Goal: Task Accomplishment & Management: Manage account settings

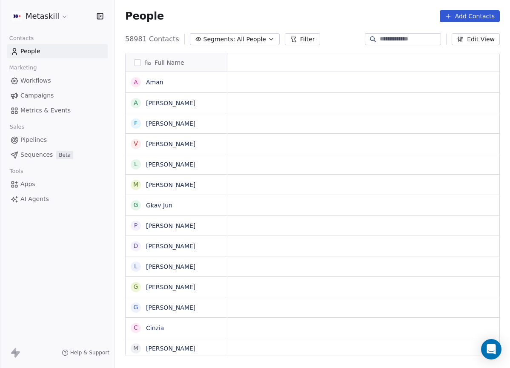
scroll to position [318, 389]
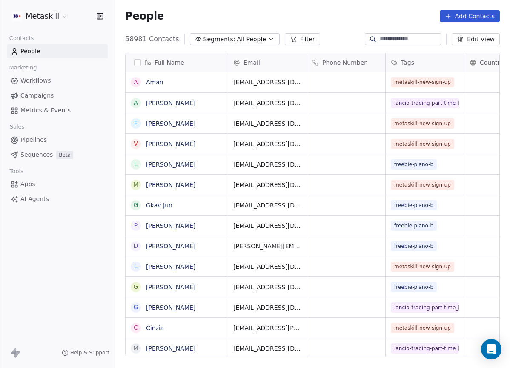
click at [34, 138] on span "Pipelines" at bounding box center [33, 139] width 26 height 9
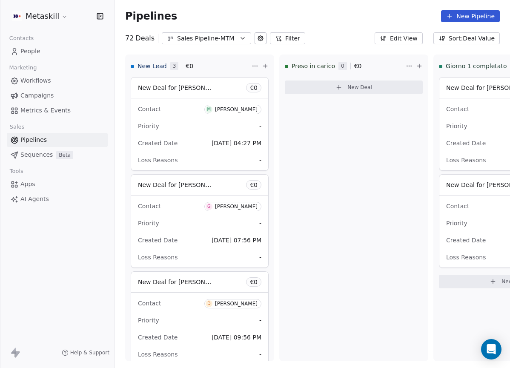
click at [218, 37] on div "Sales Pipeline-MTM" at bounding box center [206, 38] width 59 height 9
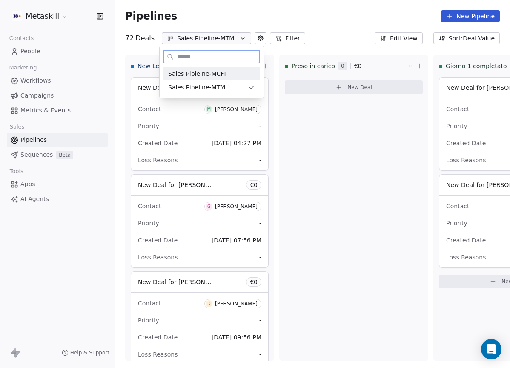
click at [227, 73] on div "Sales Pipleine-MCFI" at bounding box center [211, 73] width 87 height 9
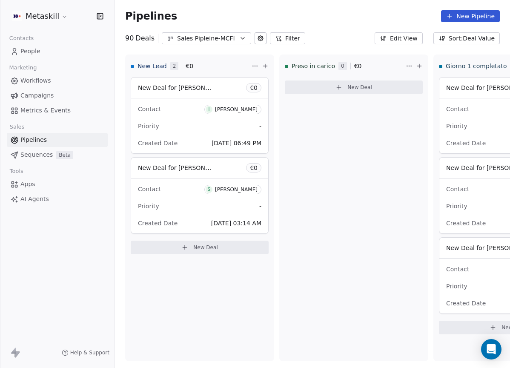
click at [226, 39] on div "Sales Pipleine-MCFI" at bounding box center [206, 38] width 59 height 9
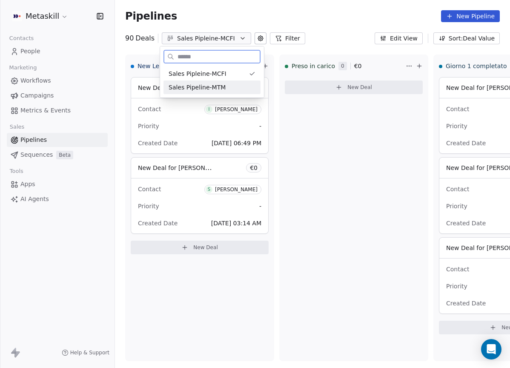
click at [233, 83] on div "Sales Pipeline-MTM" at bounding box center [212, 87] width 87 height 9
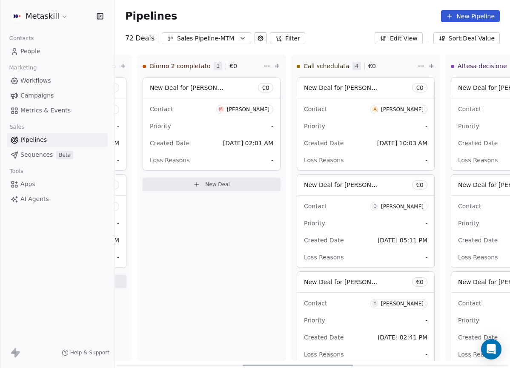
scroll to position [0, 452]
drag, startPoint x: 224, startPoint y: 364, endPoint x: 350, endPoint y: 340, distance: 128.4
click at [350, 365] on div at bounding box center [298, 366] width 110 height 2
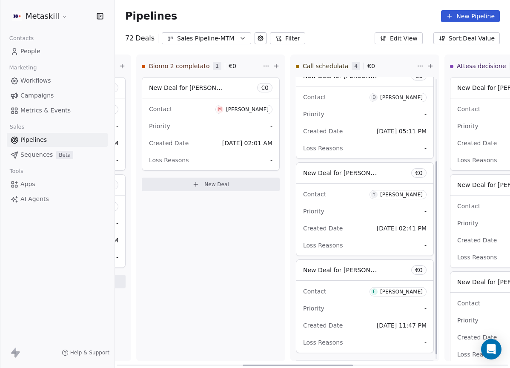
scroll to position [129, 0]
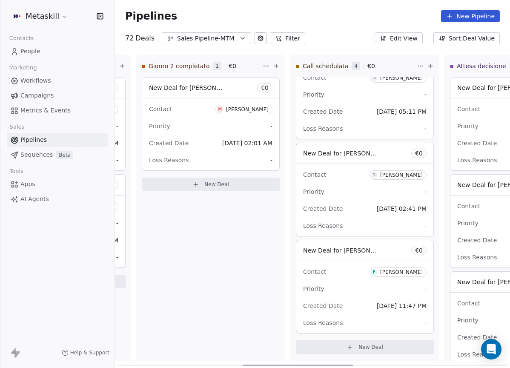
click at [392, 274] on div "[PERSON_NAME]" at bounding box center [401, 272] width 43 height 6
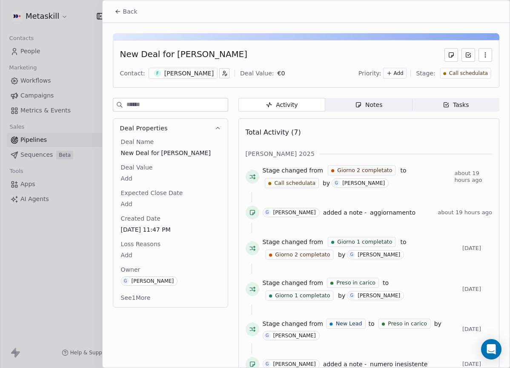
click at [199, 73] on div "[PERSON_NAME]" at bounding box center [188, 73] width 49 height 9
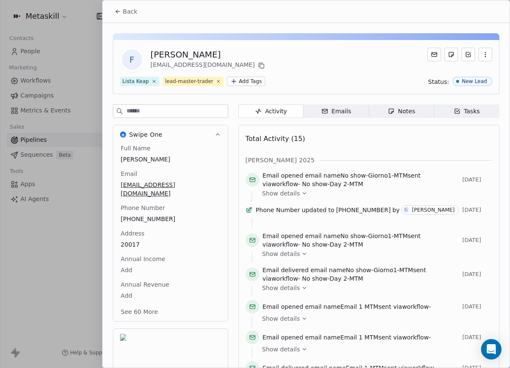
scroll to position [27, 0]
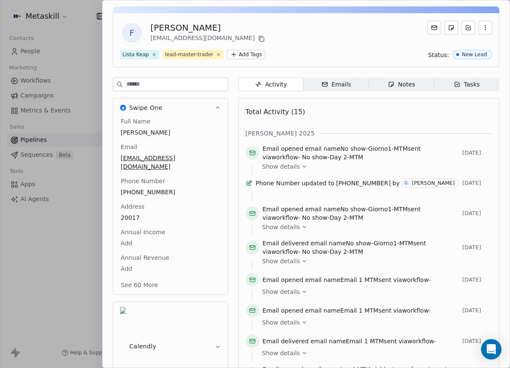
click at [142, 210] on div "Full Name Federico Cultrera Email f.cultrera91@gmail.com Phone Number +39329432…" at bounding box center [170, 204] width 103 height 174
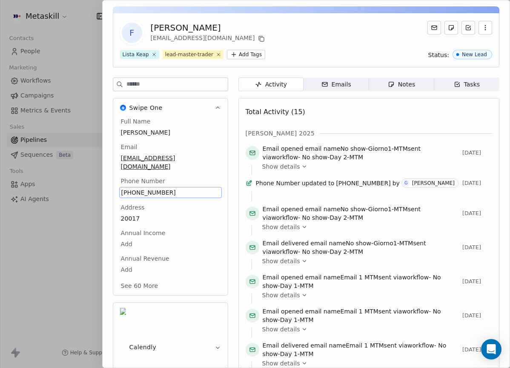
click at [152, 188] on span "+393294323464" at bounding box center [170, 192] width 98 height 9
click at [389, 107] on html "Metaskill Contacts People Marketing Workflows Campaigns Metrics & Events Sales …" at bounding box center [255, 184] width 510 height 368
click at [404, 89] on span "Notes Notes" at bounding box center [401, 85] width 65 height 14
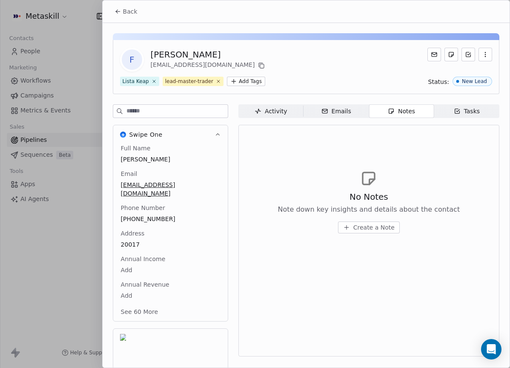
click at [122, 20] on div "Back" at bounding box center [306, 11] width 407 height 22
click at [144, 11] on div "Back" at bounding box center [306, 11] width 407 height 22
click at [137, 11] on button "Back" at bounding box center [125, 11] width 33 height 15
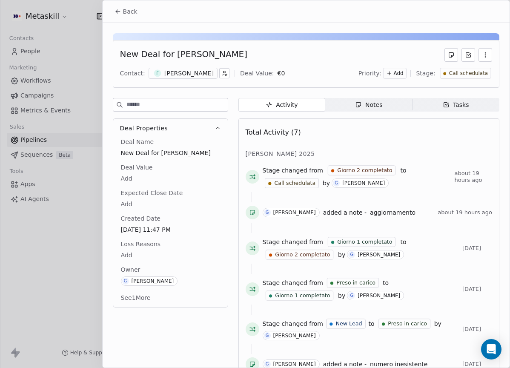
click at [355, 113] on div "Activity Activity Notes Notes Tasks Tasks Total Activity (7) ott 2025 Stage cha…" at bounding box center [369, 257] width 261 height 318
click at [363, 107] on div "Notes" at bounding box center [368, 105] width 27 height 9
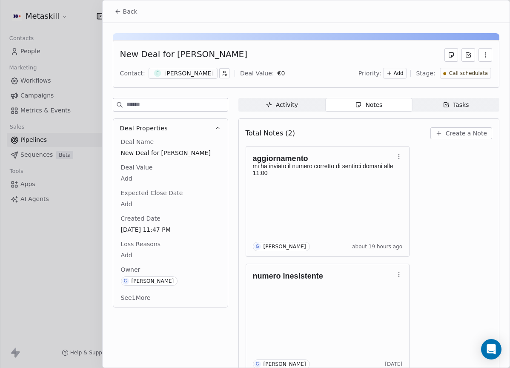
click at [430, 218] on div "aggiornamento mi ha inviato il numero corretto di sentirci domani alle 11:00 G …" at bounding box center [369, 260] width 247 height 228
click at [190, 68] on div "F Federico Cultrera" at bounding box center [183, 73] width 69 height 11
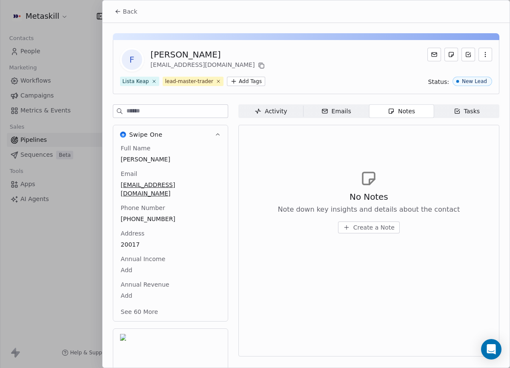
click at [131, 11] on span "Back" at bounding box center [130, 11] width 14 height 9
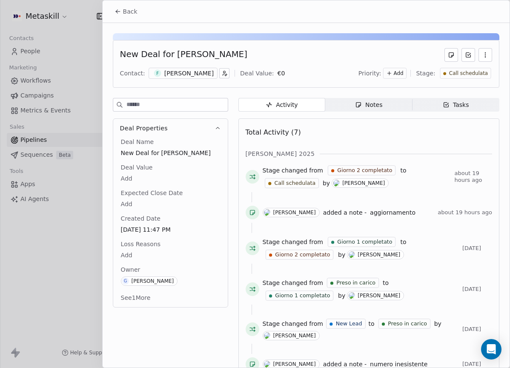
click at [366, 109] on span "Notes Notes" at bounding box center [369, 105] width 87 height 14
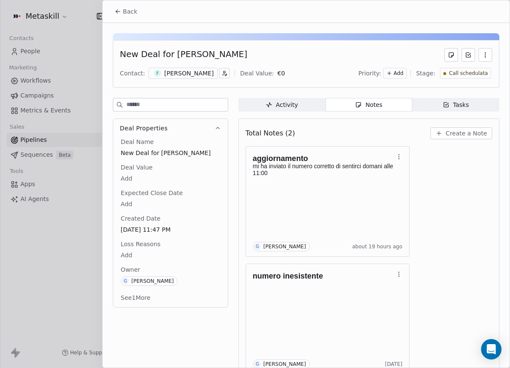
click at [452, 139] on button "Create a Note" at bounding box center [462, 133] width 62 height 12
drag, startPoint x: 400, startPoint y: 261, endPoint x: 396, endPoint y: 266, distance: 6.7
click at [400, 261] on div "**********" at bounding box center [255, 184] width 510 height 214
click at [480, 137] on span "Create a Note" at bounding box center [466, 133] width 41 height 9
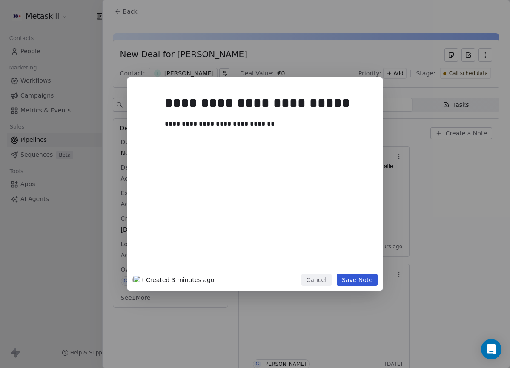
click at [361, 277] on button "Save Note" at bounding box center [357, 280] width 41 height 12
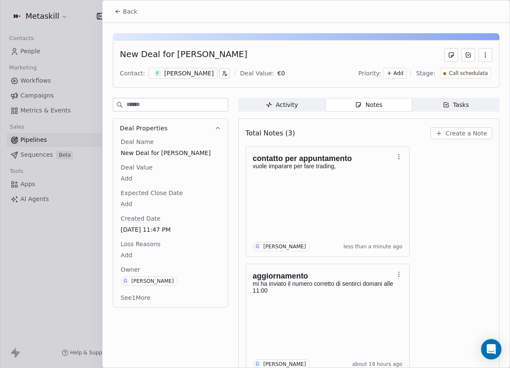
click at [187, 77] on div "F Federico Cultrera" at bounding box center [183, 73] width 69 height 11
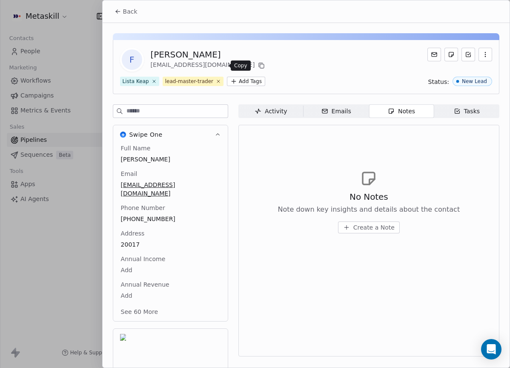
click at [258, 62] on icon at bounding box center [261, 65] width 7 height 7
click at [126, 9] on span "Back" at bounding box center [130, 11] width 14 height 9
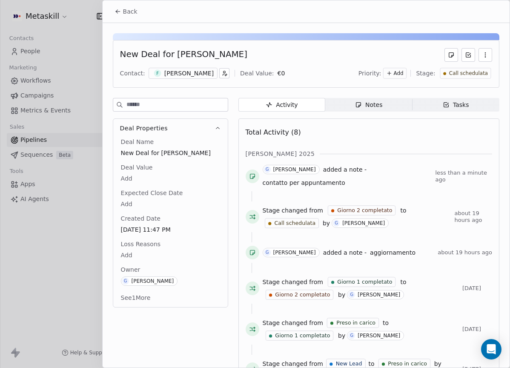
click at [291, 62] on div "New Deal for Federico Cultrera Contact: F Federico Cultrera Deal Value: € 0 Pri…" at bounding box center [306, 64] width 387 height 48
click at [193, 75] on div "[PERSON_NAME]" at bounding box center [188, 73] width 49 height 9
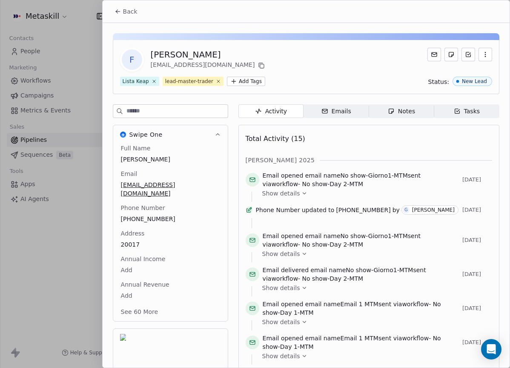
click at [227, 64] on div "F Federico Cultrera f.cultrera91@gmail.com" at bounding box center [306, 60] width 372 height 24
click at [258, 66] on icon at bounding box center [261, 65] width 7 height 7
click at [260, 65] on icon at bounding box center [262, 66] width 4 height 4
click at [315, 72] on div "F Federico Cultrera f.cultrera91@gmail.com Lista Keap lead-master-trader Add Ta…" at bounding box center [306, 67] width 387 height 54
click at [132, 5] on button "Back" at bounding box center [125, 11] width 33 height 15
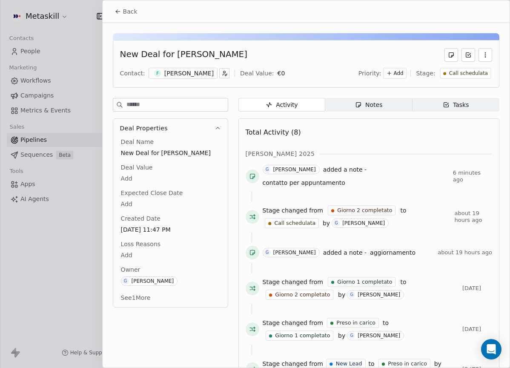
click at [133, 16] on button "Back" at bounding box center [125, 11] width 33 height 15
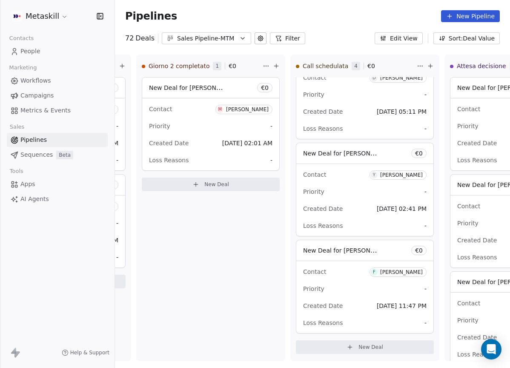
click at [35, 49] on span "People" at bounding box center [30, 51] width 20 height 9
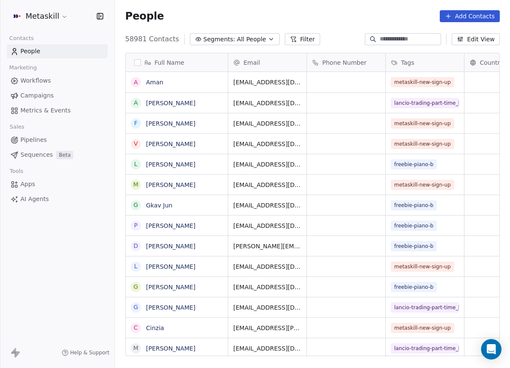
scroll to position [318, 389]
click at [404, 36] on input at bounding box center [410, 39] width 60 height 9
paste input "**********"
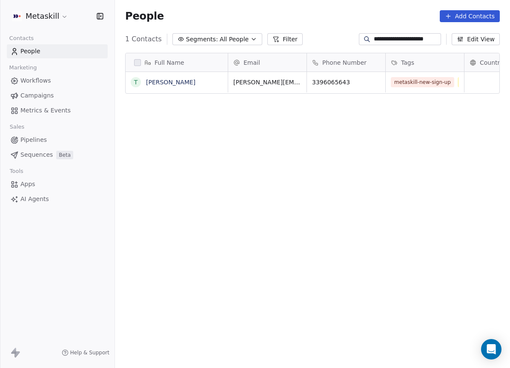
type input "**********"
click at [194, 80] on span "Thomas Macrina" at bounding box center [177, 82] width 61 height 9
click at [184, 82] on link "Thomas Macrina" at bounding box center [170, 82] width 49 height 7
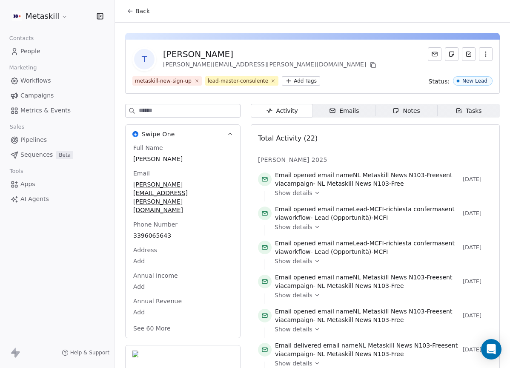
click at [410, 115] on span "Notes Notes" at bounding box center [407, 111] width 62 height 14
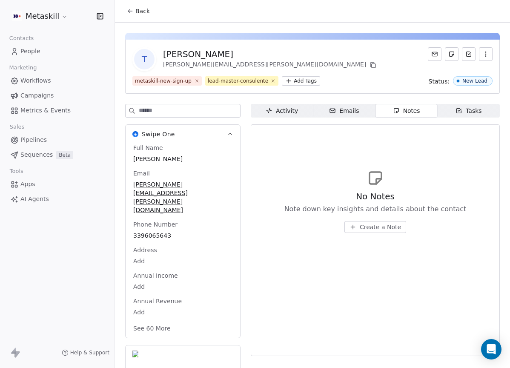
click at [135, 10] on button "Back" at bounding box center [138, 10] width 33 height 15
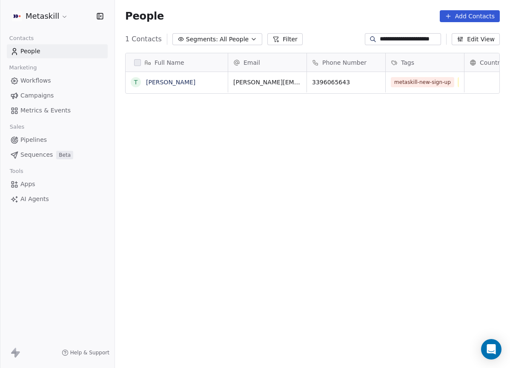
scroll to position [318, 389]
click at [46, 140] on link "Pipelines" at bounding box center [57, 140] width 101 height 14
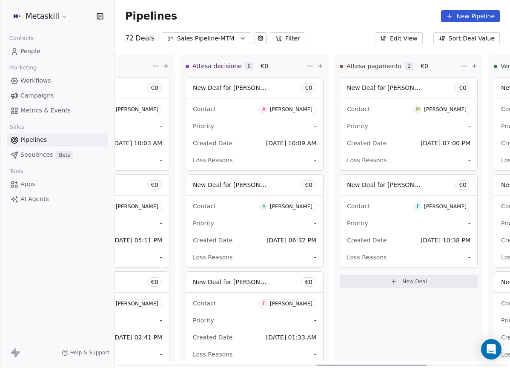
scroll to position [0, 716]
drag, startPoint x: 202, startPoint y: 366, endPoint x: 401, endPoint y: 308, distance: 207.6
click at [401, 365] on div at bounding box center [372, 366] width 110 height 2
click at [202, 40] on div "Sales Pipeline-MTM" at bounding box center [206, 38] width 59 height 9
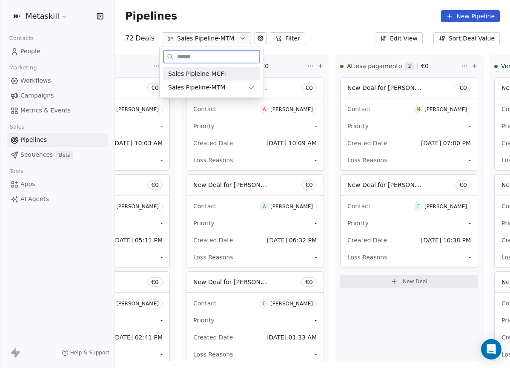
drag, startPoint x: 216, startPoint y: 70, endPoint x: 220, endPoint y: 77, distance: 7.2
click at [216, 70] on span "Sales Pipleine-MCFI" at bounding box center [197, 73] width 58 height 9
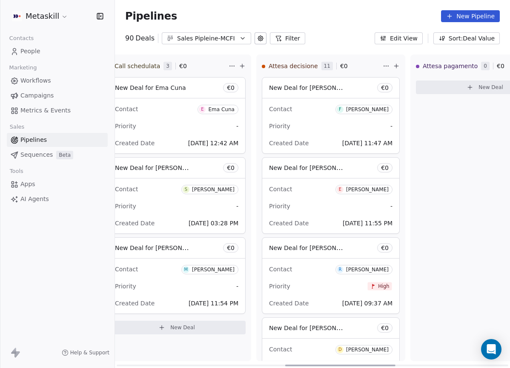
scroll to position [0, 647]
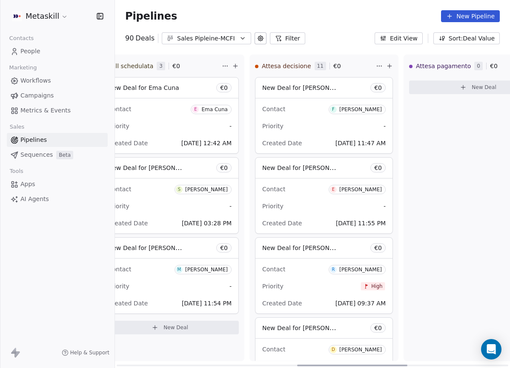
drag, startPoint x: 219, startPoint y: 365, endPoint x: 399, endPoint y: 343, distance: 182.0
click at [399, 365] on div at bounding box center [352, 366] width 110 height 2
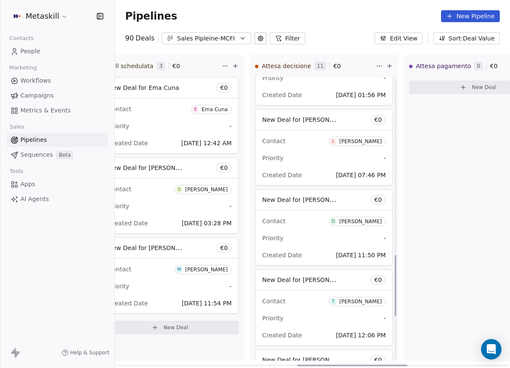
scroll to position [1022, 0]
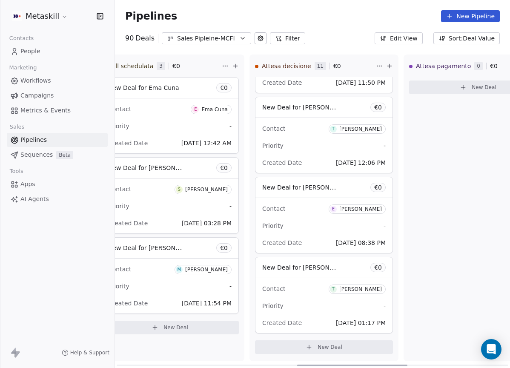
click at [350, 291] on div "Thomas Macrina" at bounding box center [361, 289] width 43 height 6
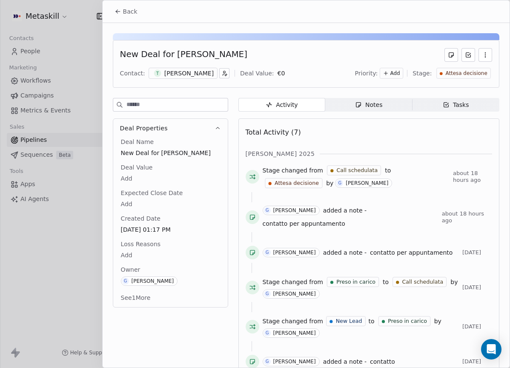
click at [202, 64] on div "New Deal for Thomas Macrina Contact: T Thomas Macrina Deal Value: € 0 Priority:…" at bounding box center [306, 64] width 387 height 48
click at [202, 71] on div "Thomas Macrina" at bounding box center [188, 73] width 49 height 9
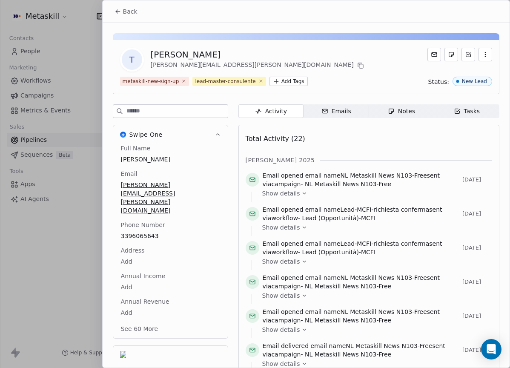
click at [127, 8] on span "Back" at bounding box center [130, 11] width 14 height 9
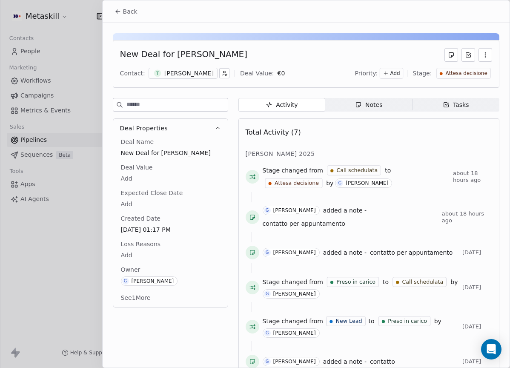
click at [366, 98] on span "Notes Notes" at bounding box center [369, 105] width 87 height 14
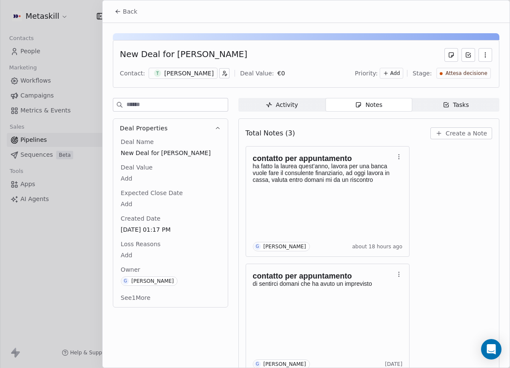
click at [108, 9] on div "Back" at bounding box center [306, 11] width 407 height 22
click at [112, 10] on button "Back" at bounding box center [125, 11] width 33 height 15
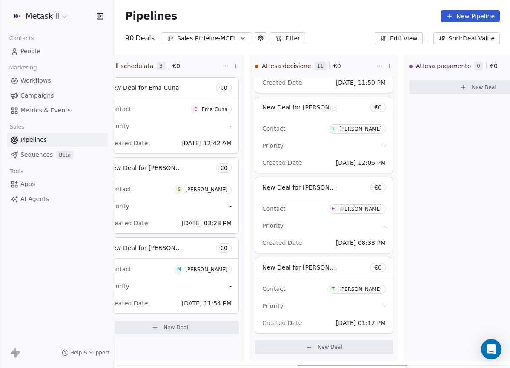
click at [242, 33] on button "Sales Pipleine-MCFI" at bounding box center [206, 38] width 89 height 12
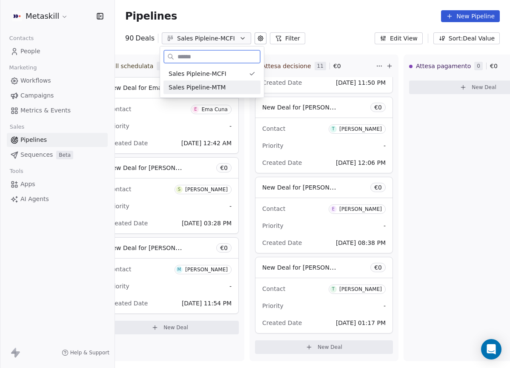
click at [232, 86] on div "Sales Pipeline-MTM" at bounding box center [212, 87] width 87 height 9
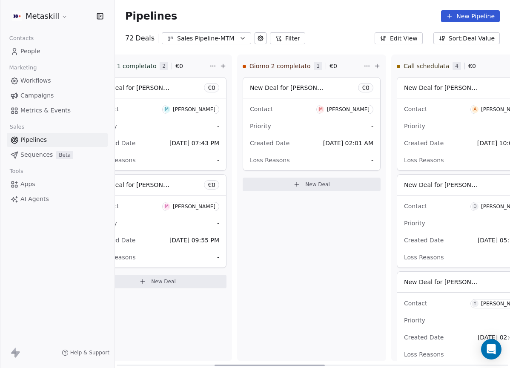
drag, startPoint x: 221, startPoint y: 365, endPoint x: 323, endPoint y: 346, distance: 103.5
click at [321, 365] on div at bounding box center [270, 366] width 110 height 2
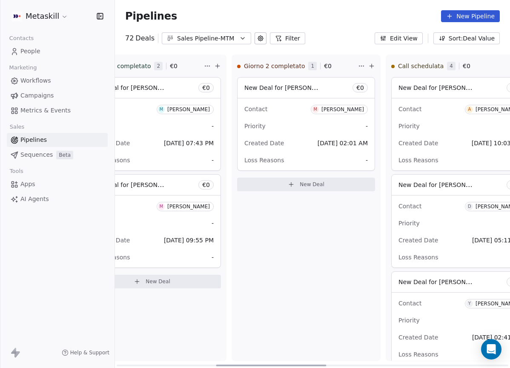
click at [324, 344] on div "Giorno 2 completato 1 € 0 New Deal for Maria clelia Ascione € 0 Contact M Maria…" at bounding box center [306, 208] width 149 height 307
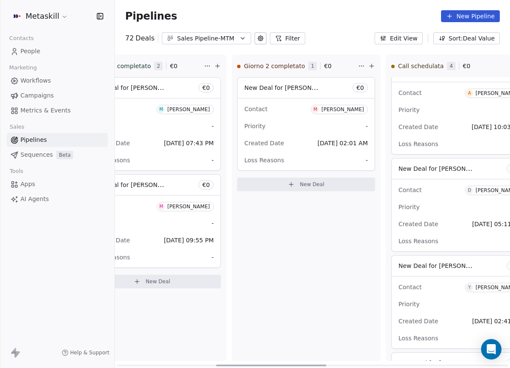
scroll to position [129, 0]
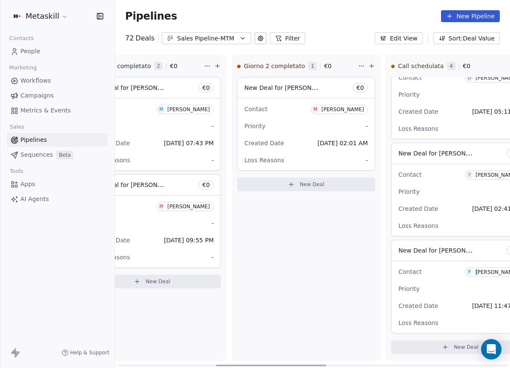
click at [477, 272] on div "[PERSON_NAME]" at bounding box center [497, 272] width 43 height 6
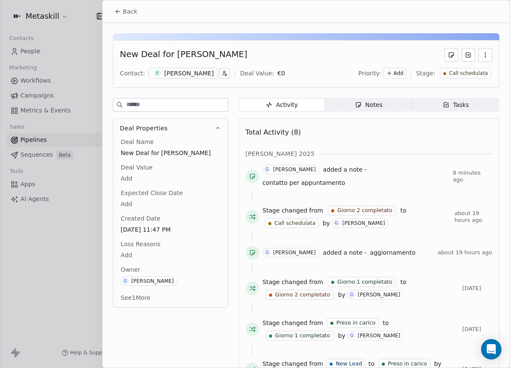
click at [345, 109] on span "Notes Notes" at bounding box center [369, 105] width 87 height 14
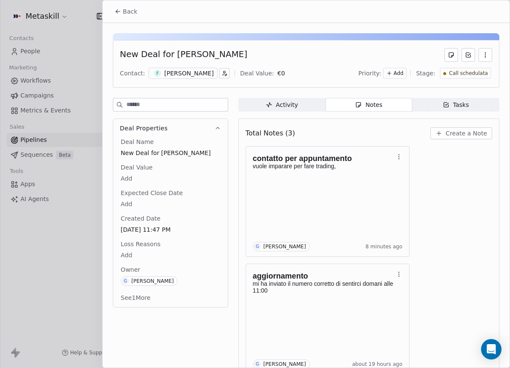
click at [476, 71] on span "Call schedulata" at bounding box center [468, 73] width 39 height 7
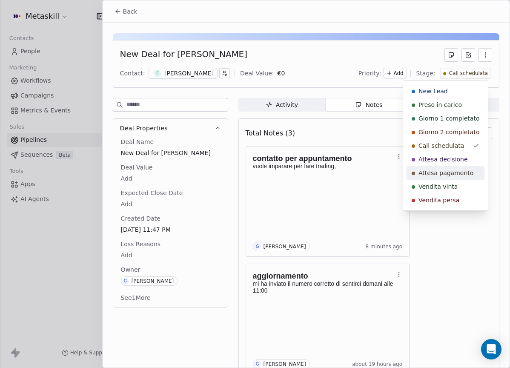
click at [445, 169] on span "Attesa pagamento" at bounding box center [446, 173] width 55 height 9
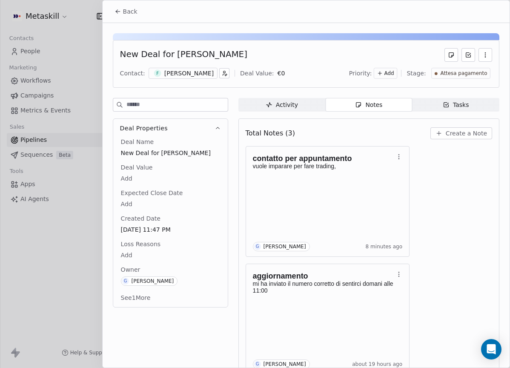
click at [454, 76] on span "Attesa pagamento" at bounding box center [464, 73] width 47 height 7
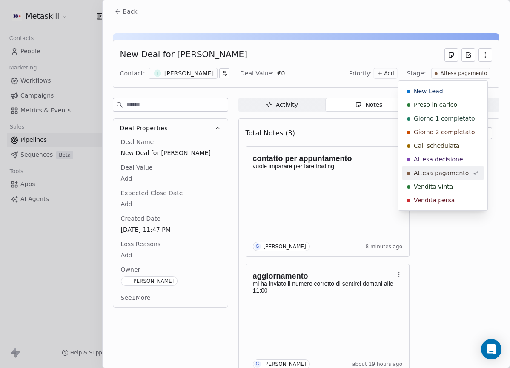
scroll to position [32, 0]
click at [452, 159] on span "Attesa decisione" at bounding box center [438, 159] width 49 height 9
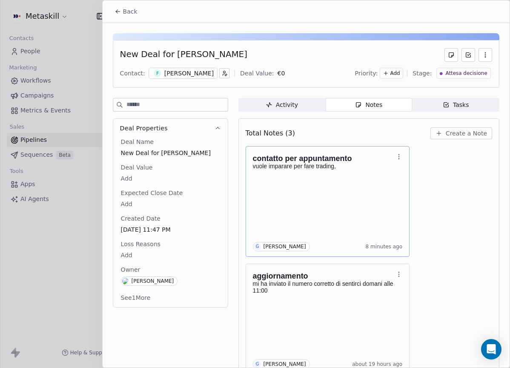
click at [323, 164] on p "vuole imparare per fare trading," at bounding box center [323, 166] width 141 height 7
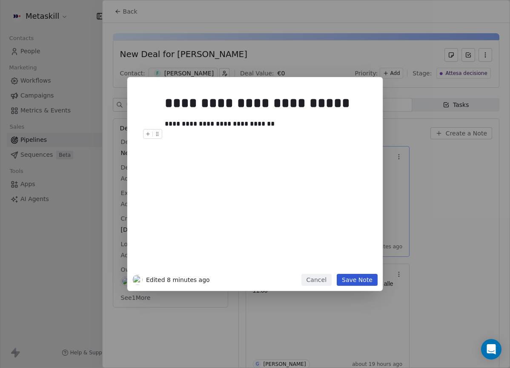
click at [310, 131] on div at bounding box center [268, 134] width 206 height 10
click at [311, 122] on div "**********" at bounding box center [265, 124] width 200 height 10
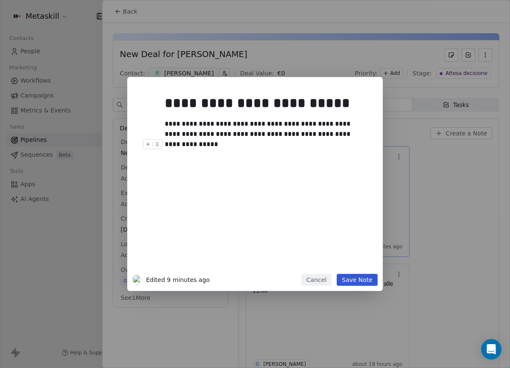
click at [368, 281] on button "Save Note" at bounding box center [357, 280] width 41 height 12
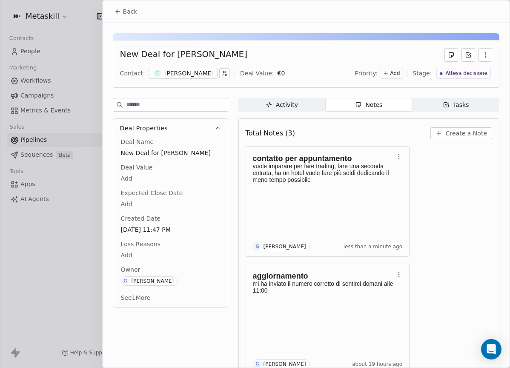
drag, startPoint x: 182, startPoint y: 67, endPoint x: 184, endPoint y: 72, distance: 5.9
click at [182, 67] on div "Contact: F Federico Cultrera Deal Value: € 0 Priority: Add Stage: Attesa decisi…" at bounding box center [306, 73] width 372 height 13
click at [185, 71] on div "[PERSON_NAME]" at bounding box center [188, 73] width 49 height 9
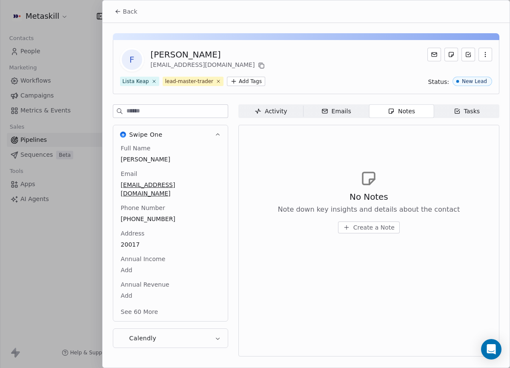
click at [259, 79] on html "Metaskill Contacts People Marketing Workflows Campaigns Metrics & Events Sales …" at bounding box center [255, 184] width 510 height 368
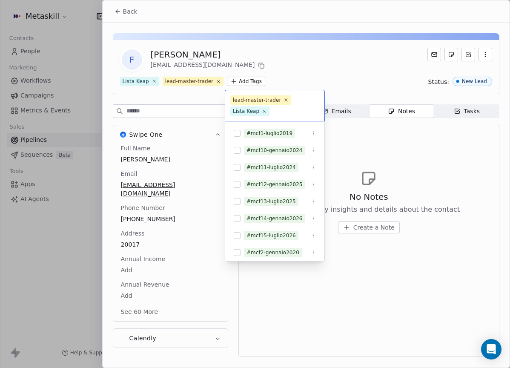
click at [273, 68] on html "Metaskill Contacts People Marketing Workflows Campaigns Metrics & Events Sales …" at bounding box center [255, 184] width 510 height 368
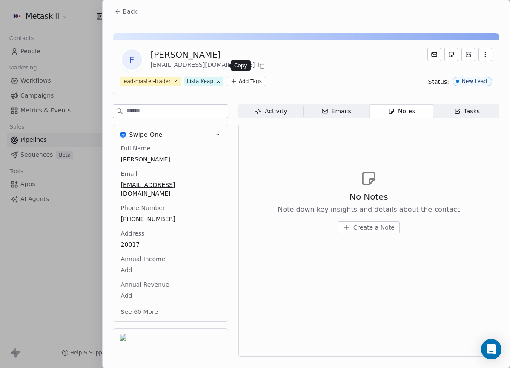
click at [258, 66] on icon at bounding box center [261, 65] width 7 height 7
click at [127, 14] on span "Back" at bounding box center [130, 11] width 14 height 9
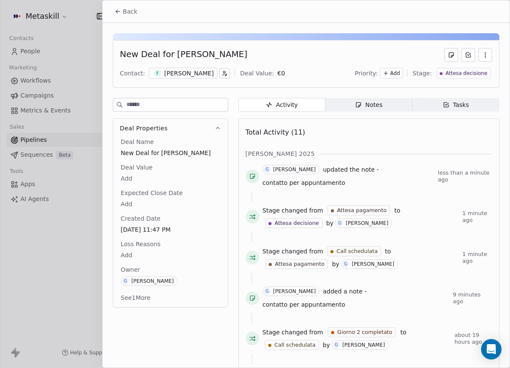
click at [363, 104] on div "Notes" at bounding box center [368, 105] width 27 height 9
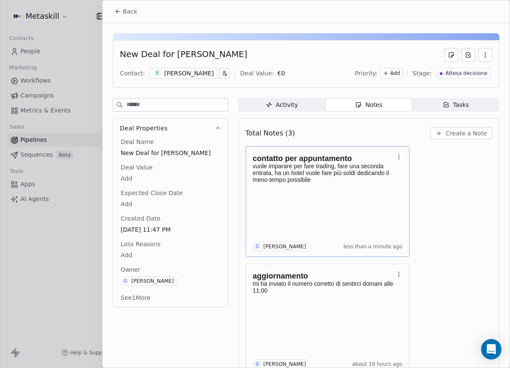
click at [357, 170] on p "vuole imparare per fare trading, fare una seconda entrata, ha un hotel vuole fa…" at bounding box center [323, 173] width 141 height 20
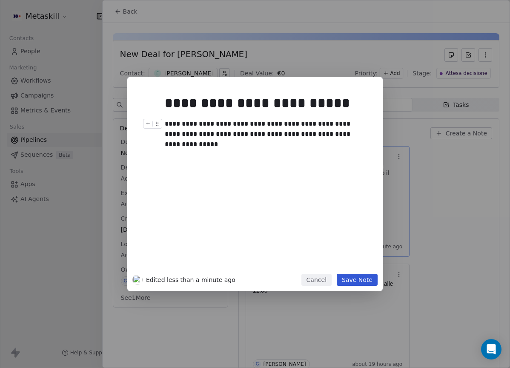
click at [356, 136] on div "**********" at bounding box center [265, 129] width 200 height 20
click at [366, 274] on button "Save Note" at bounding box center [357, 280] width 41 height 12
